Goal: Navigation & Orientation: Find specific page/section

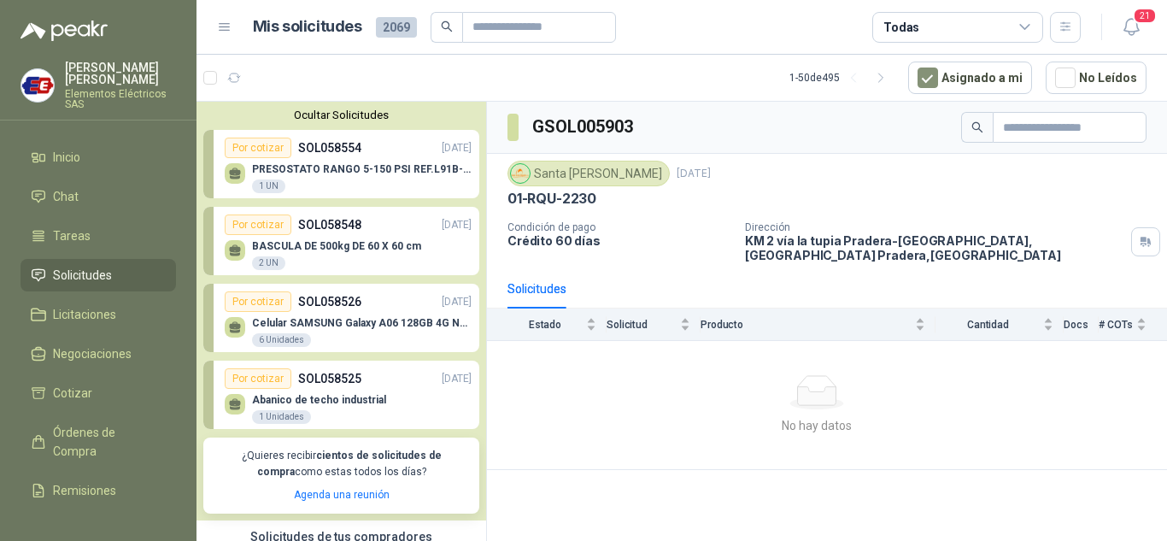
scroll to position [427, 0]
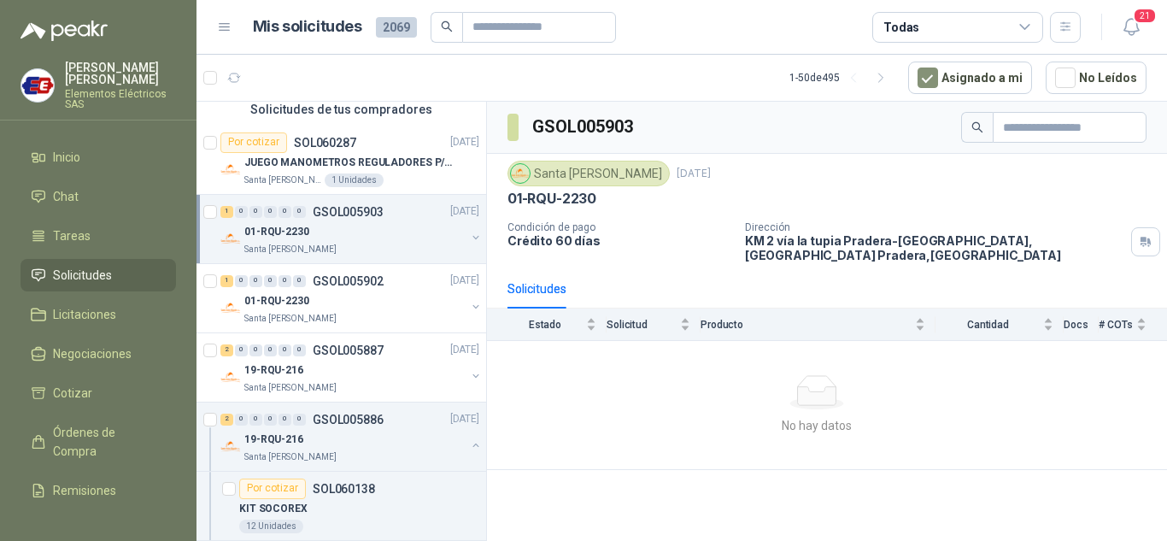
click at [252, 215] on div "0" at bounding box center [255, 212] width 13 height 12
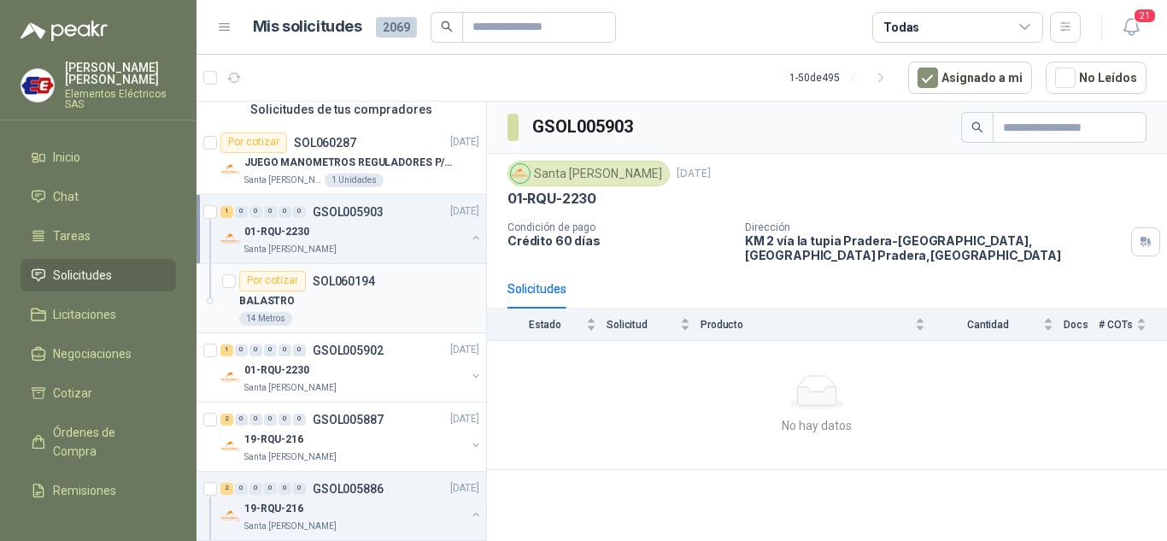
click at [280, 302] on p "BALASTRO" at bounding box center [267, 301] width 56 height 16
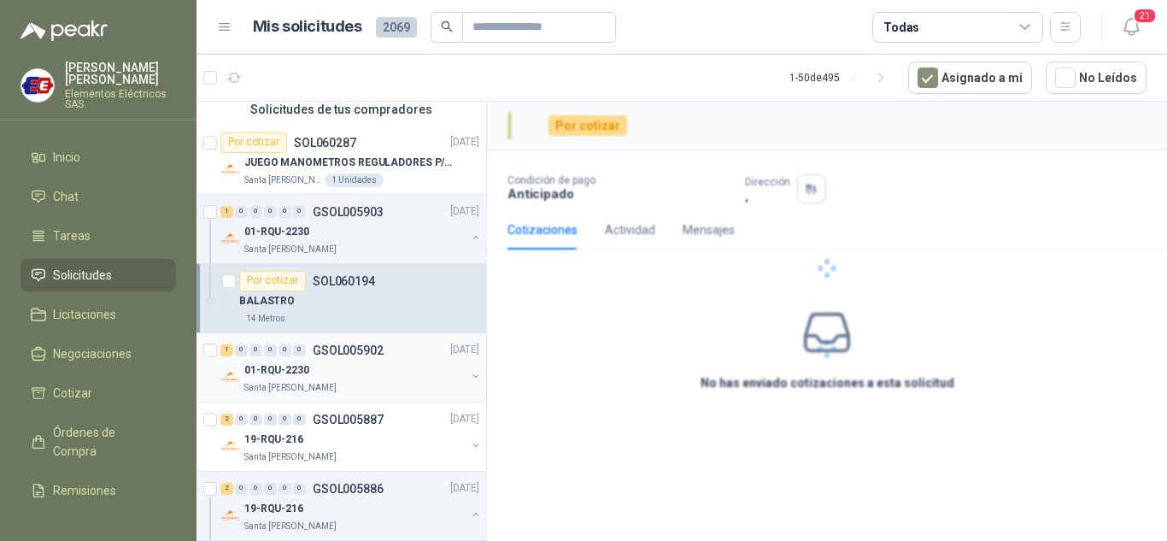
click at [323, 381] on div "Santa [PERSON_NAME]" at bounding box center [354, 388] width 221 height 14
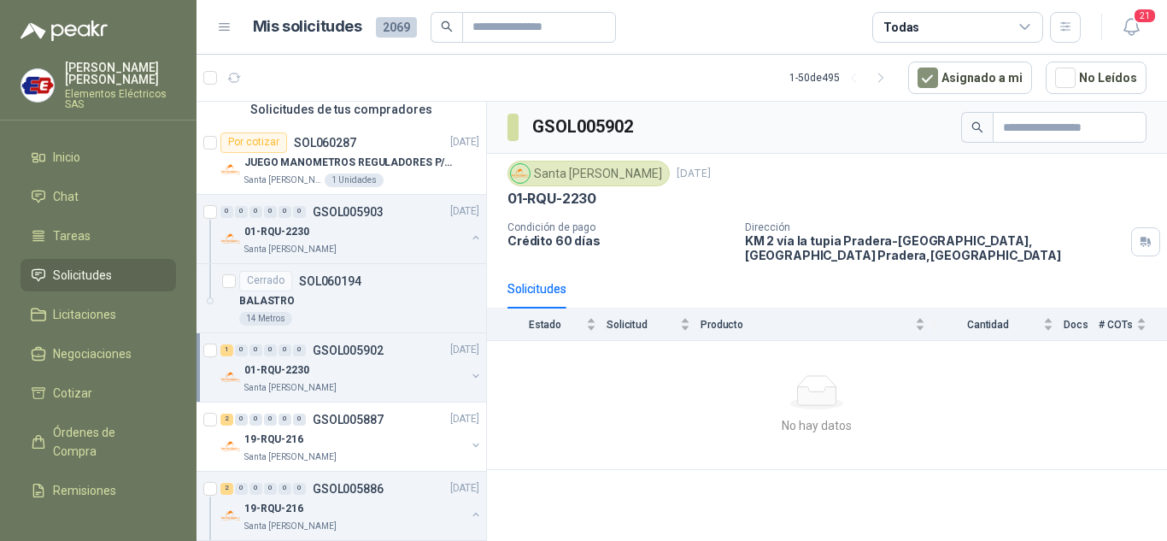
click at [76, 260] on link "Solicitudes" at bounding box center [97, 275] width 155 height 32
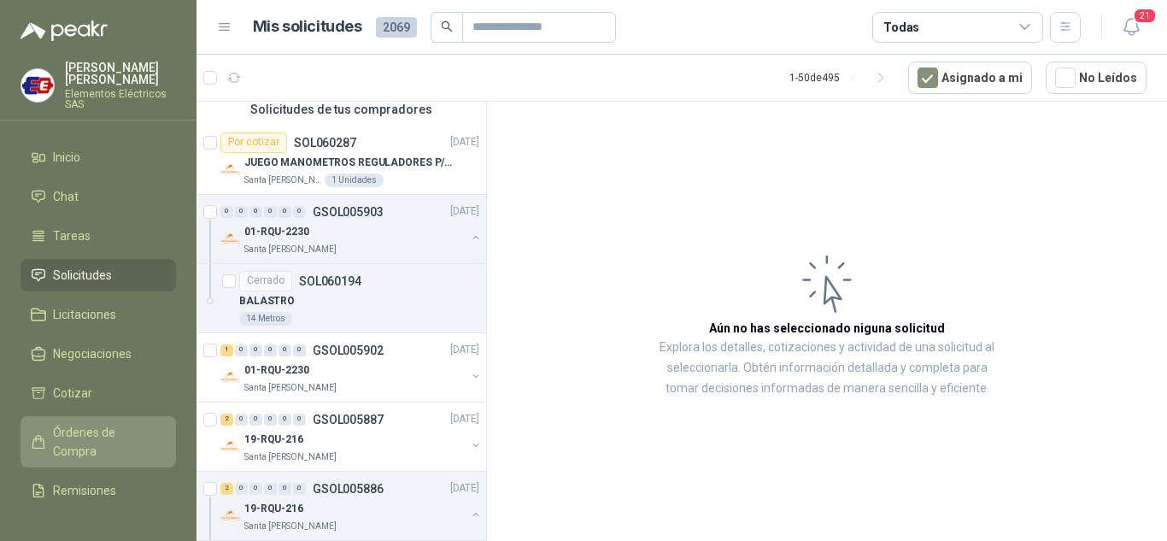
click at [92, 436] on span "Órdenes de Compra" at bounding box center [106, 442] width 107 height 38
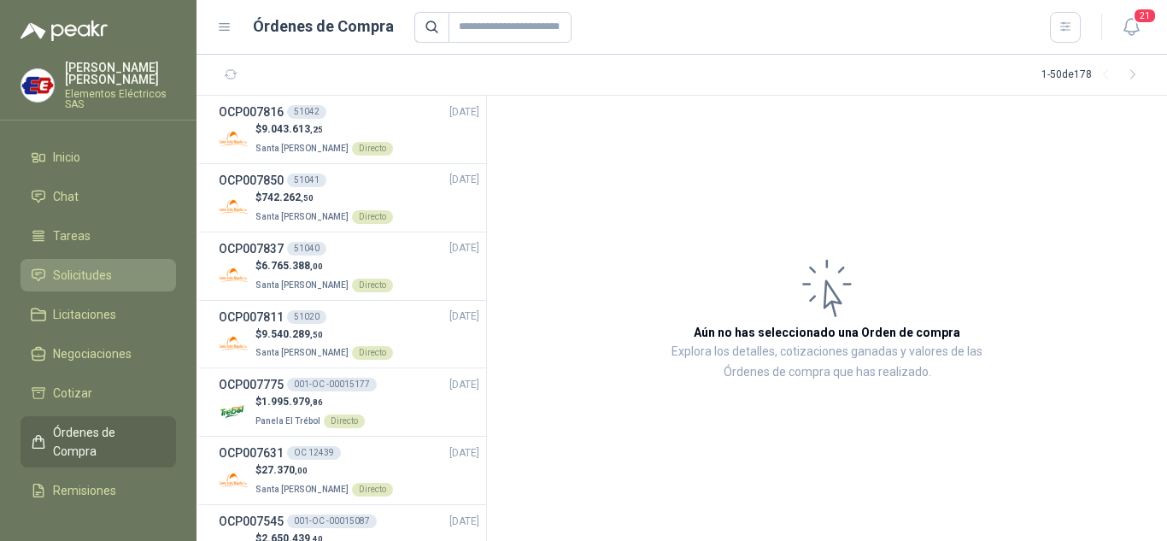
click at [85, 272] on span "Solicitudes" at bounding box center [82, 275] width 59 height 19
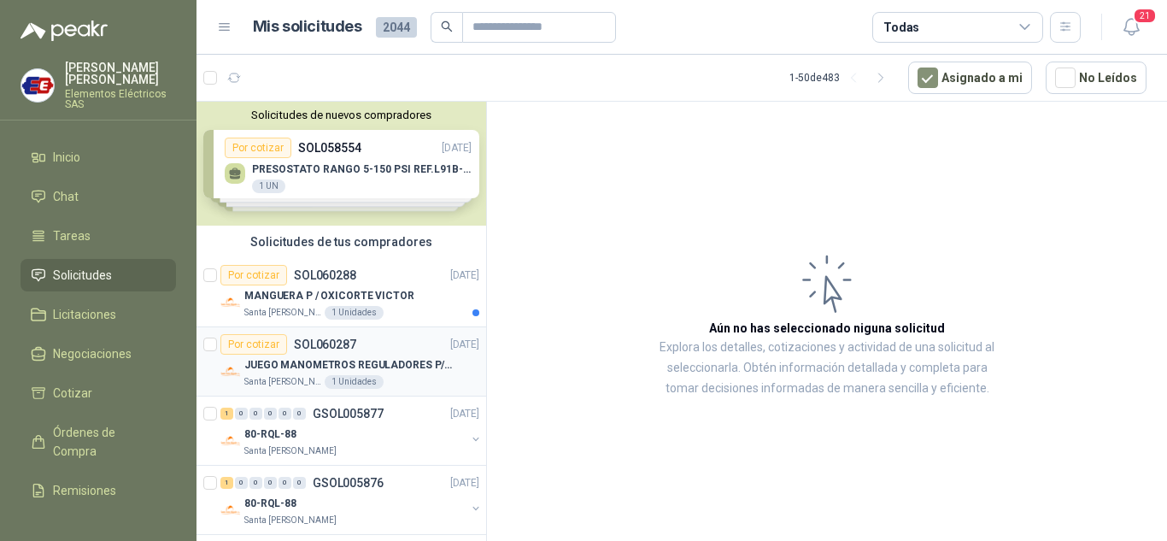
click at [325, 354] on div "Por cotizar SOL060287" at bounding box center [288, 344] width 136 height 20
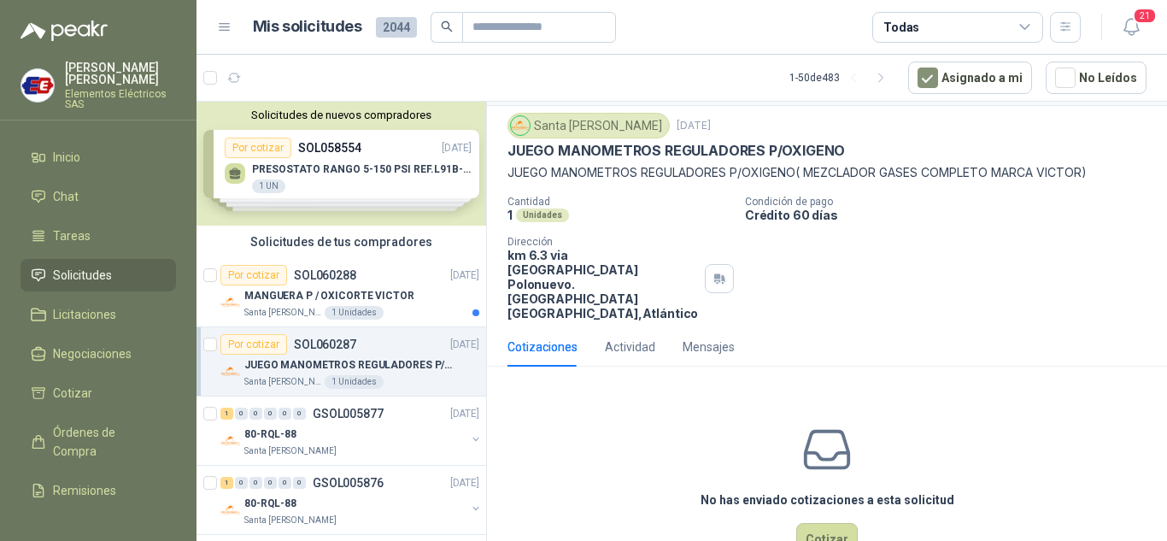
scroll to position [67, 0]
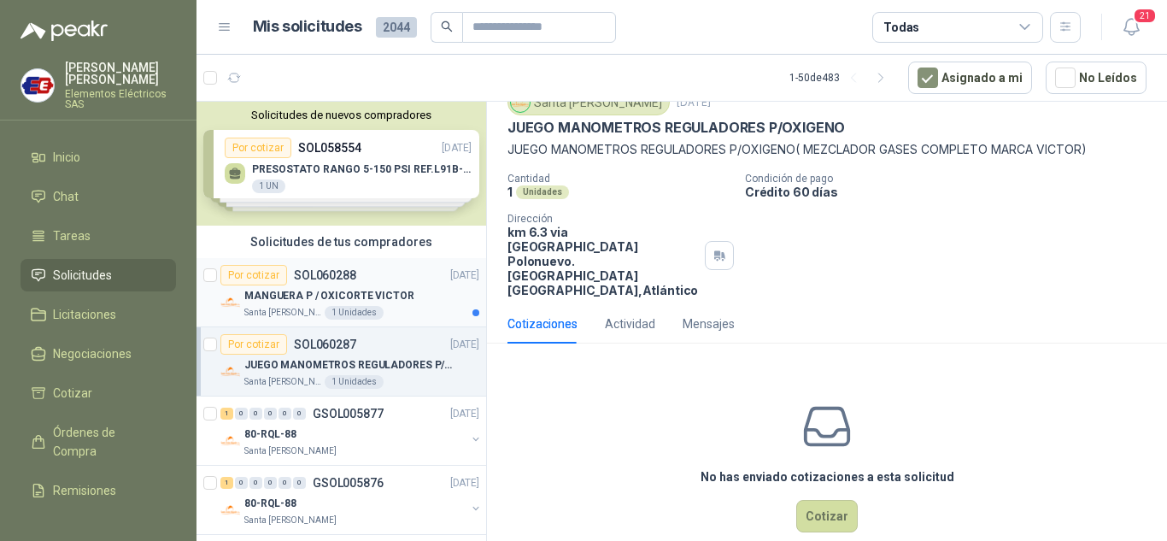
click at [330, 299] on p "MANGUERA P / OXICORTE VICTOR" at bounding box center [329, 296] width 170 height 16
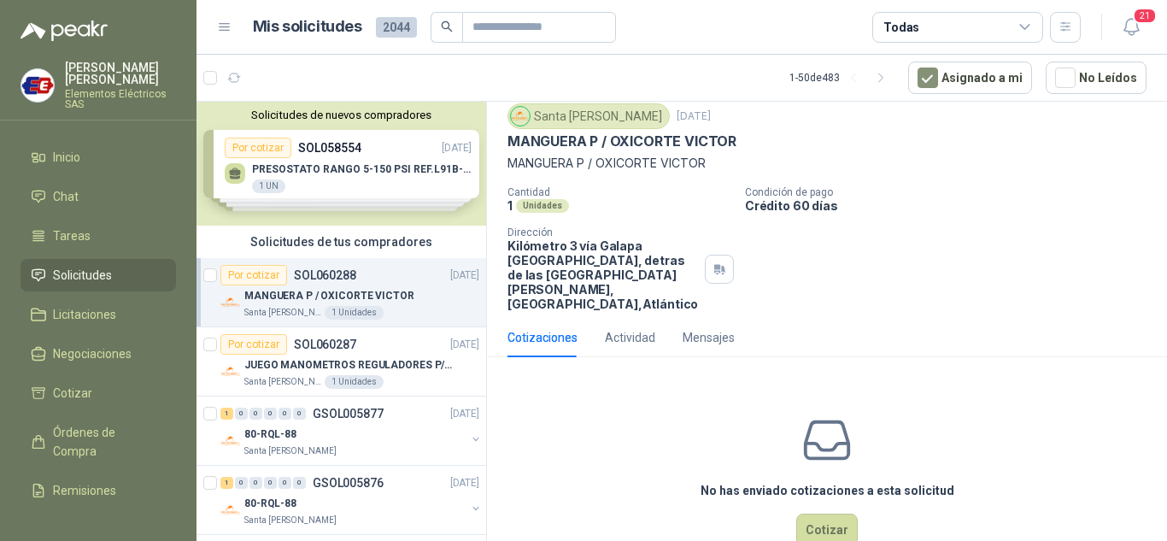
scroll to position [82, 0]
